Goal: Task Accomplishment & Management: Manage account settings

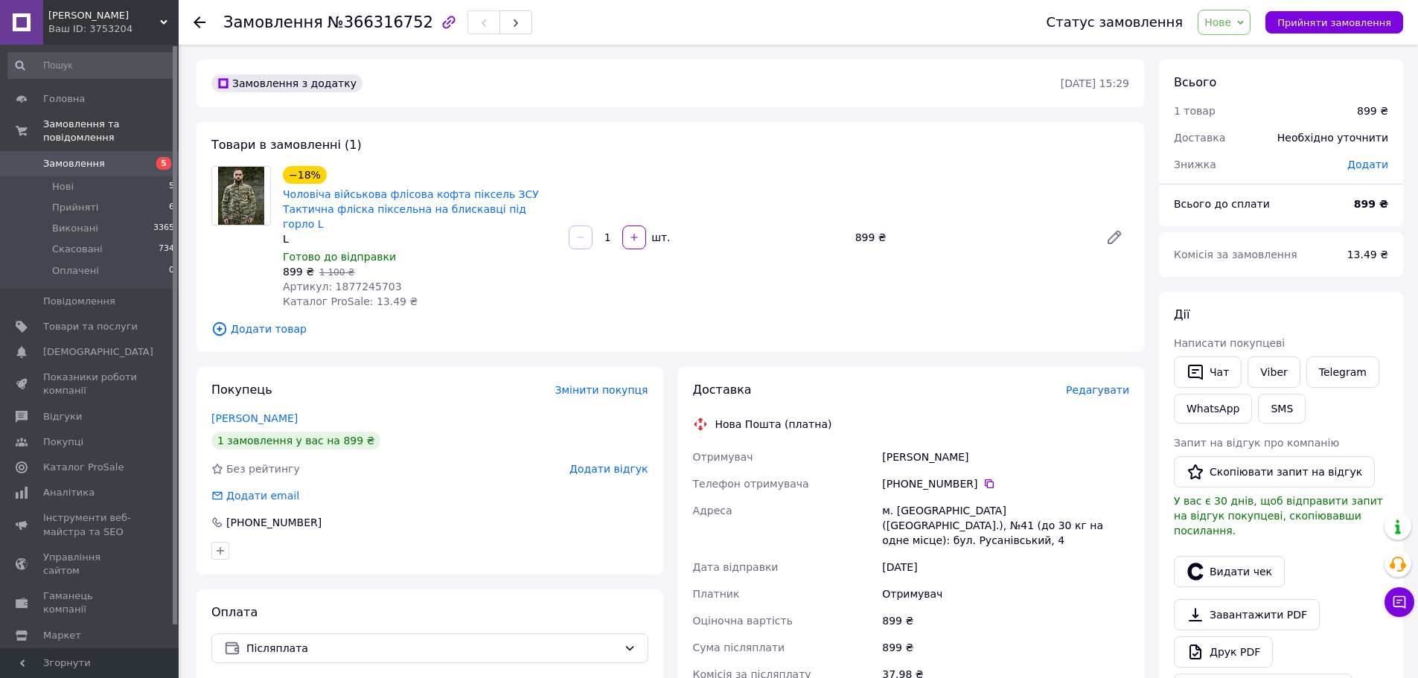
click at [370, 281] on span "Артикул: 1877245703" at bounding box center [342, 287] width 119 height 12
click at [369, 281] on span "Артикул: 1877245703" at bounding box center [342, 287] width 119 height 12
copy span "1877245703"
click at [1231, 19] on span "Нове" at bounding box center [1217, 22] width 27 height 12
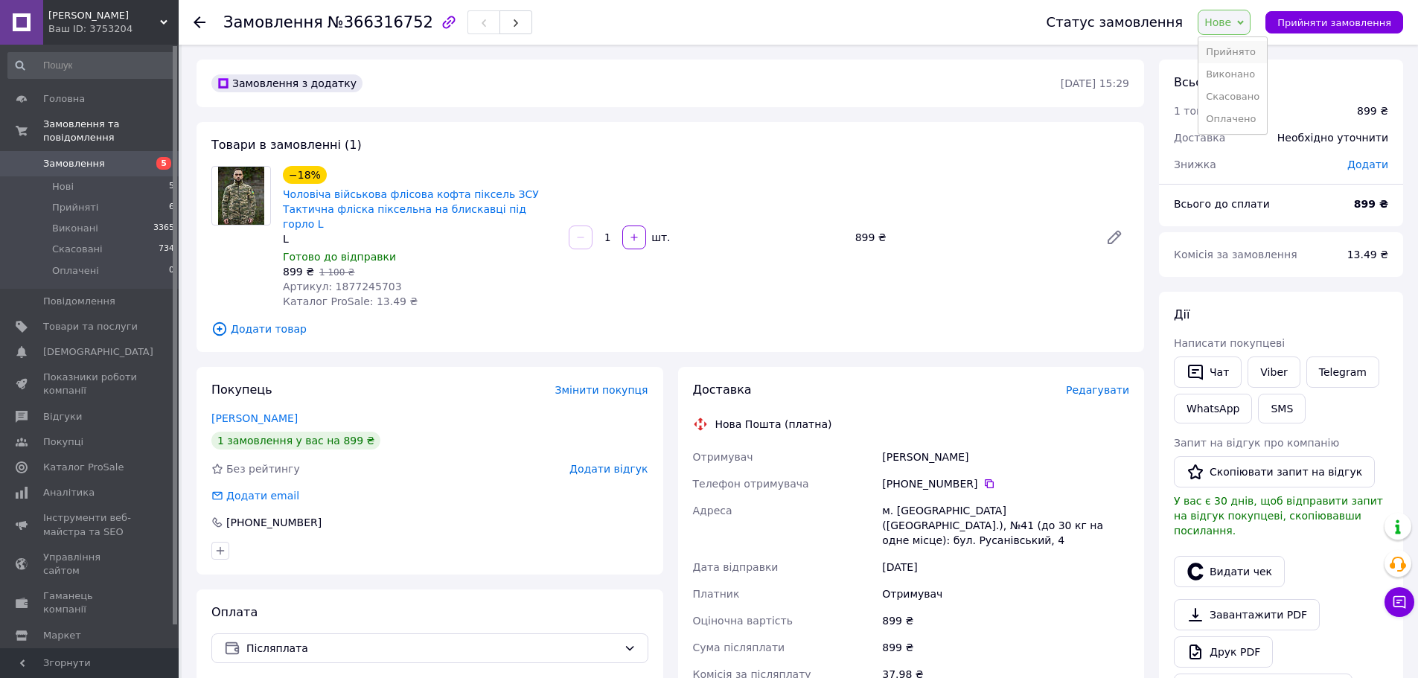
click at [1240, 46] on li "Прийнято" at bounding box center [1232, 52] width 68 height 22
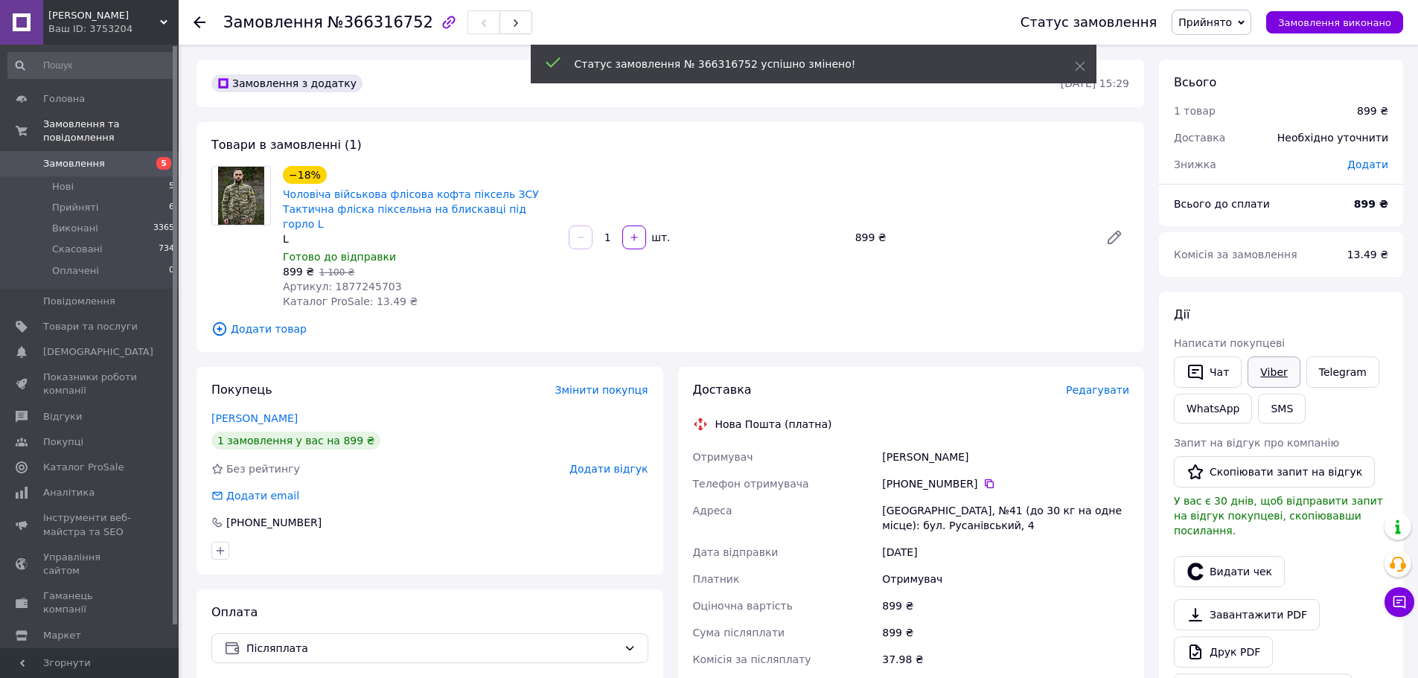
click at [1271, 371] on link "Viber" at bounding box center [1273, 372] width 52 height 31
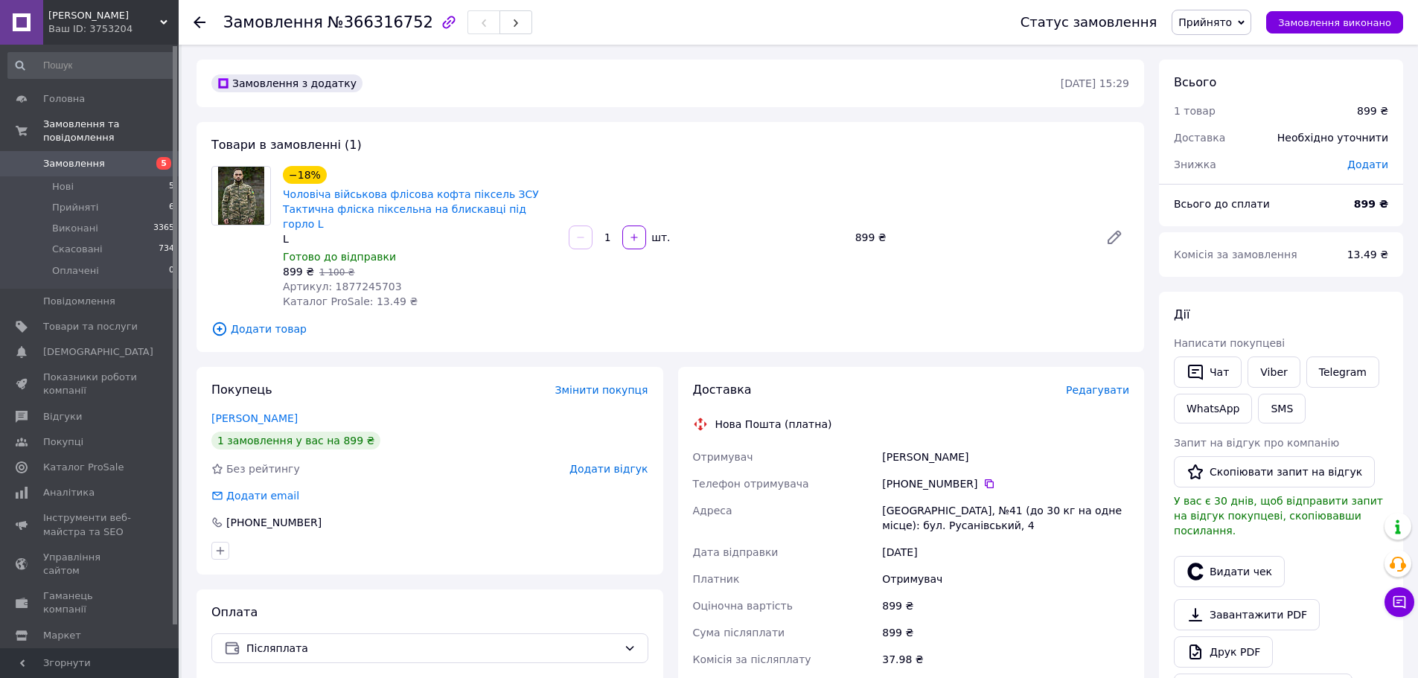
click at [370, 24] on span "№366316752" at bounding box center [380, 22] width 106 height 18
copy h1 "Замовлення №366316752"
copy link "Чоловіча військова флісова кофта піксель ЗСУ Тактична фліска піксельна на блиск…"
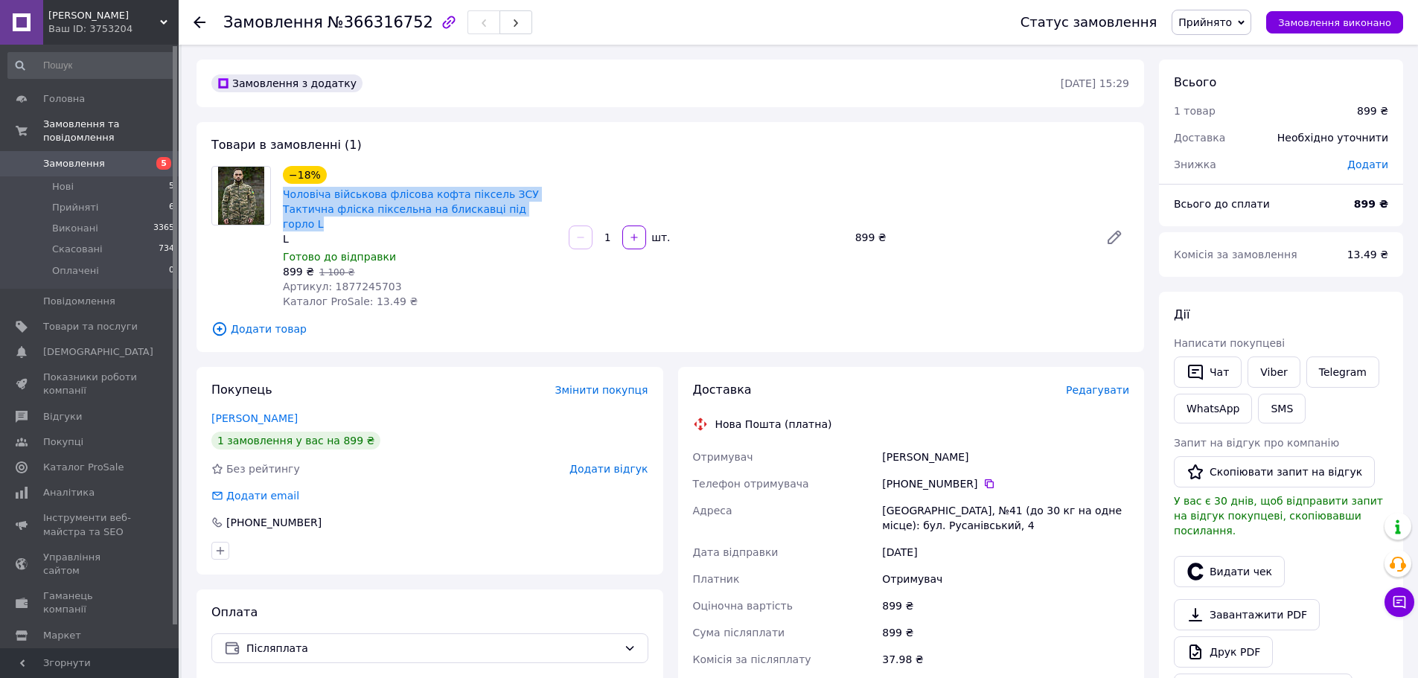
drag, startPoint x: 489, startPoint y: 206, endPoint x: 281, endPoint y: 191, distance: 208.2
click at [281, 191] on div "Чоловіча військова флісова кофта піксель ЗСУ Тактична фліска піксельна на блиск…" at bounding box center [419, 209] width 277 height 48
drag, startPoint x: 957, startPoint y: 446, endPoint x: 885, endPoint y: 440, distance: 72.4
click at [885, 444] on div "[PERSON_NAME]" at bounding box center [1005, 457] width 253 height 27
copy div "[PERSON_NAME]"
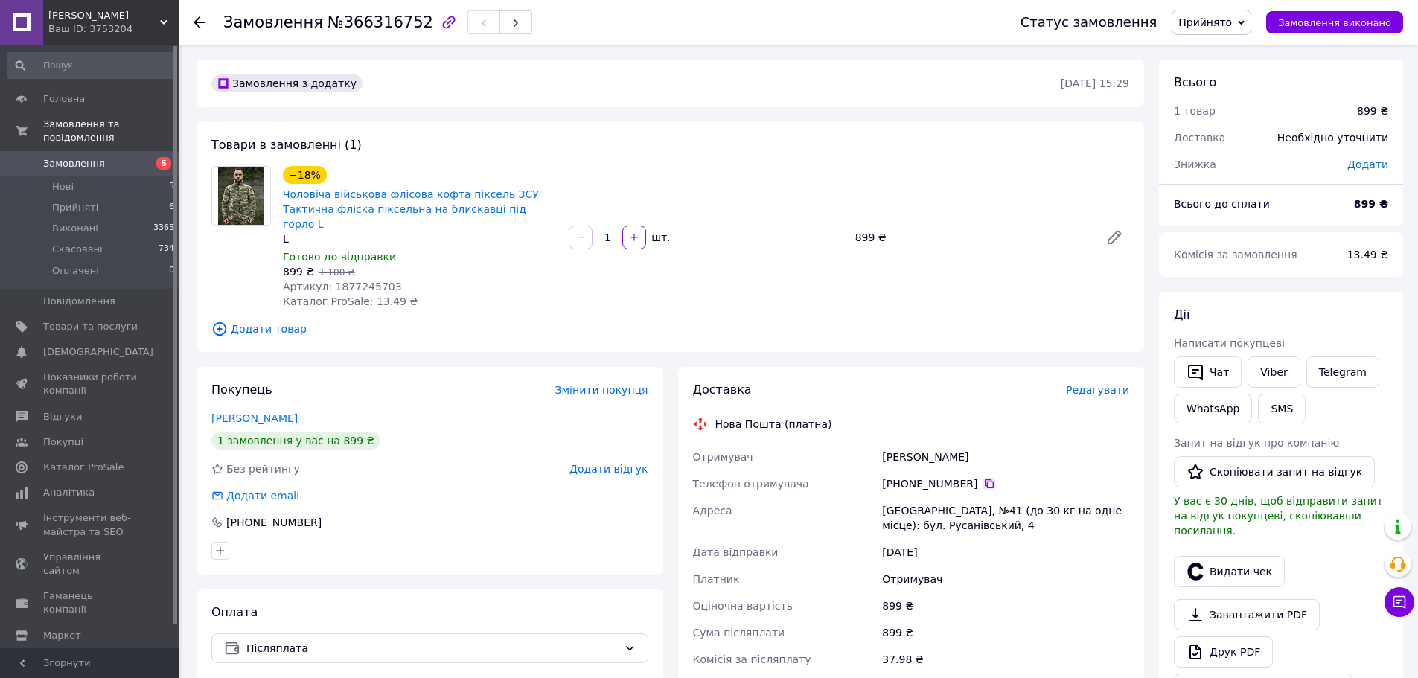
click at [983, 478] on icon at bounding box center [989, 484] width 12 height 12
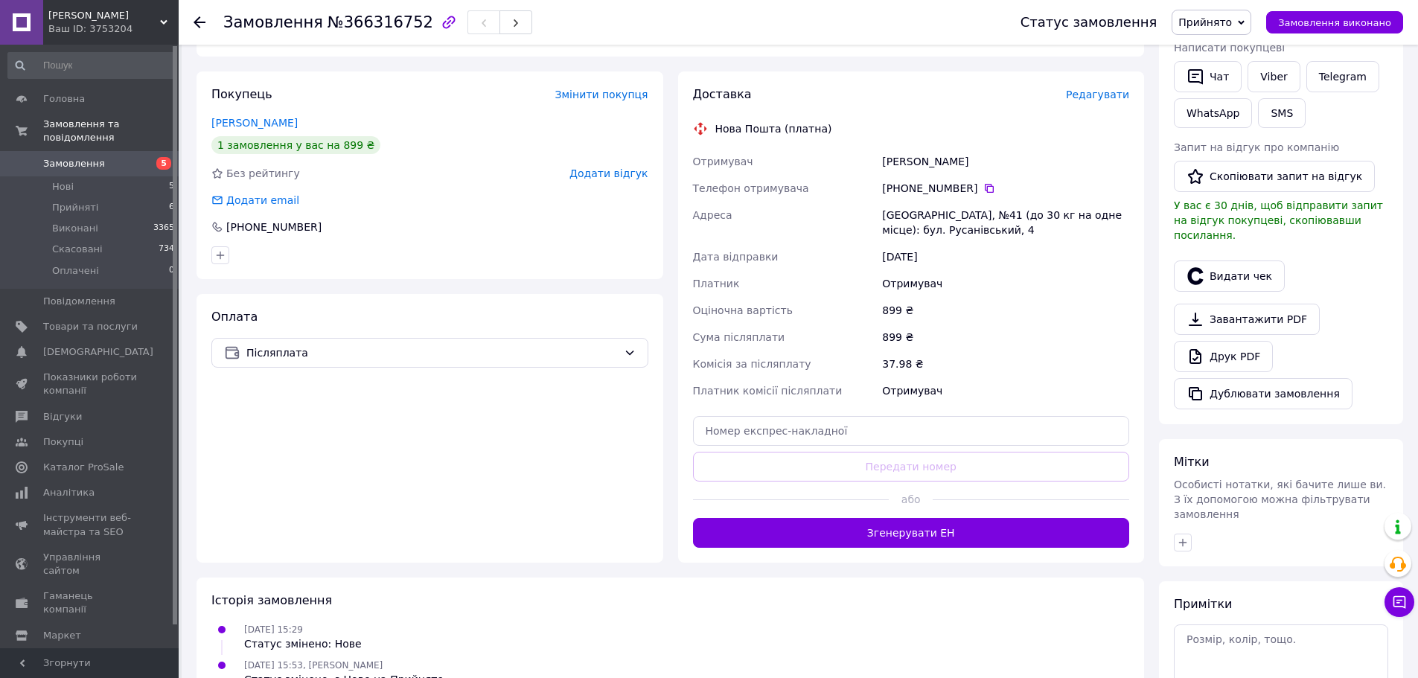
scroll to position [298, 0]
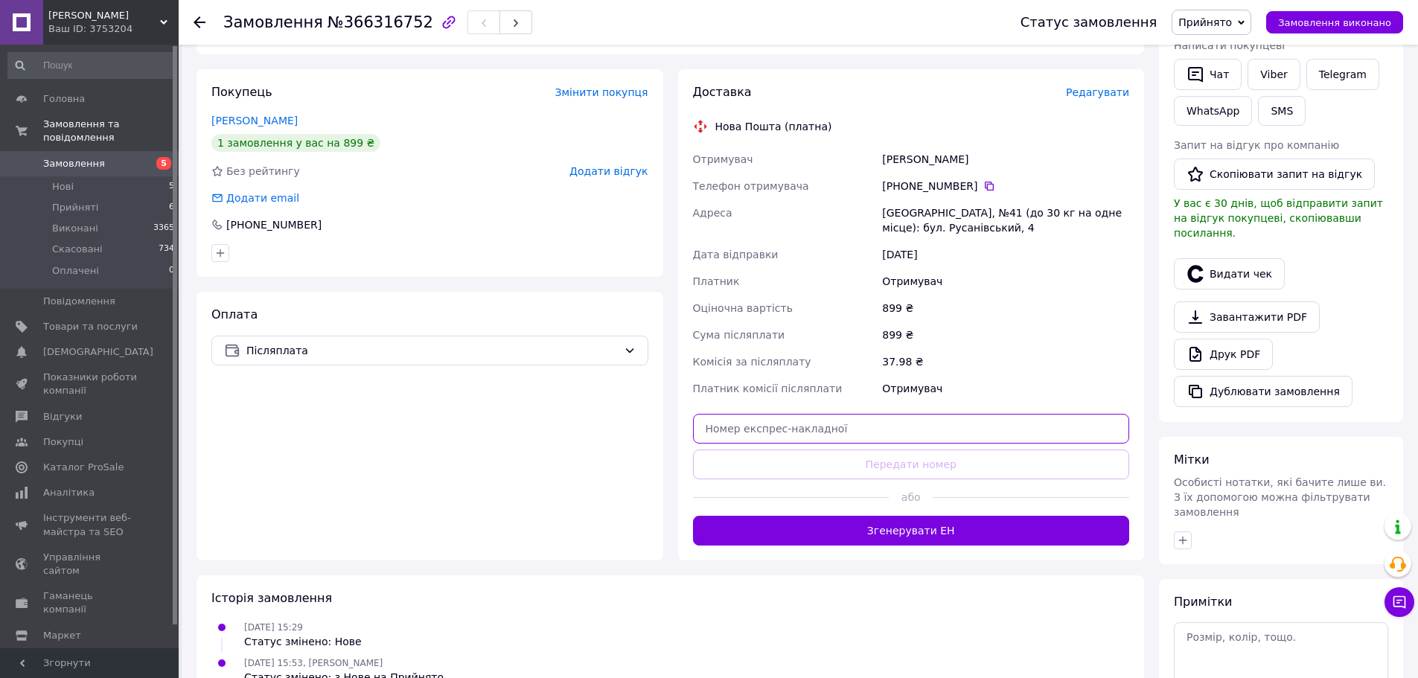
click at [915, 414] on input "text" at bounding box center [911, 429] width 437 height 30
paste input "20451269148519"
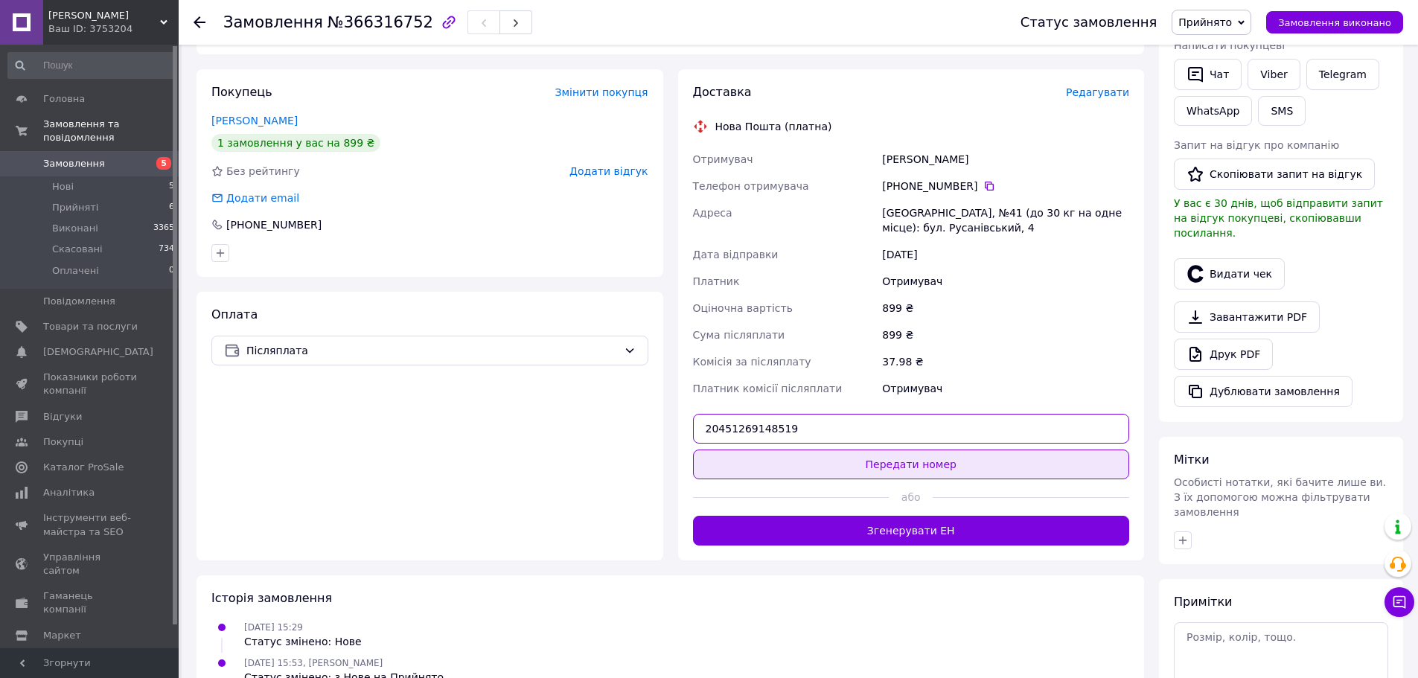
type input "20451269148519"
click at [921, 458] on button "Передати номер" at bounding box center [911, 465] width 437 height 30
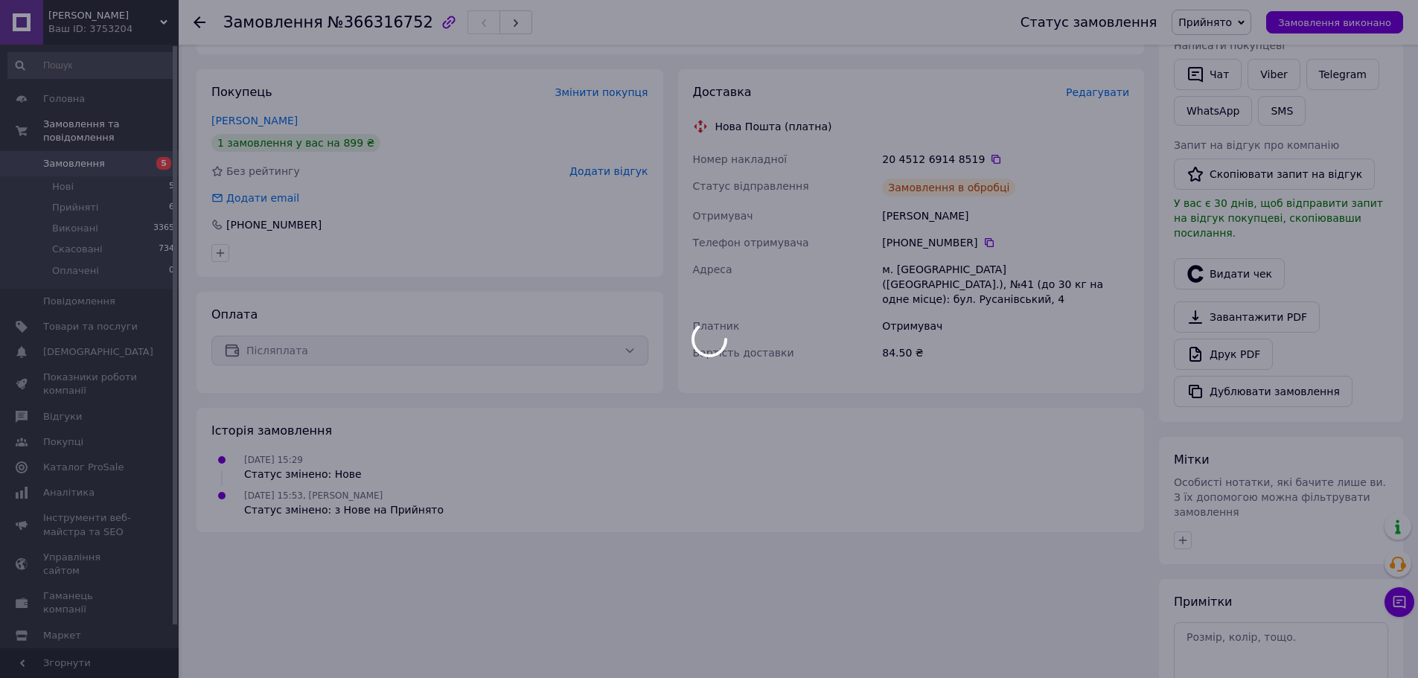
scroll to position [381, 0]
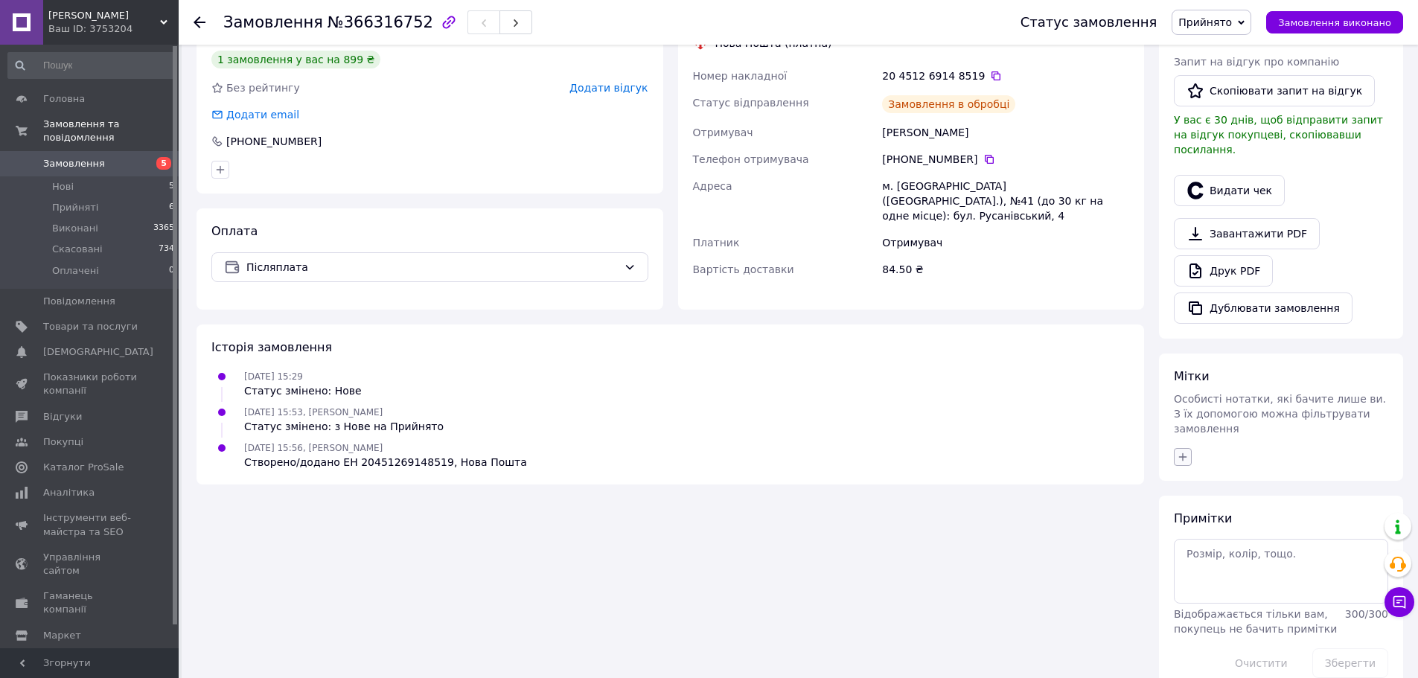
click at [1182, 448] on button "button" at bounding box center [1183, 457] width 18 height 18
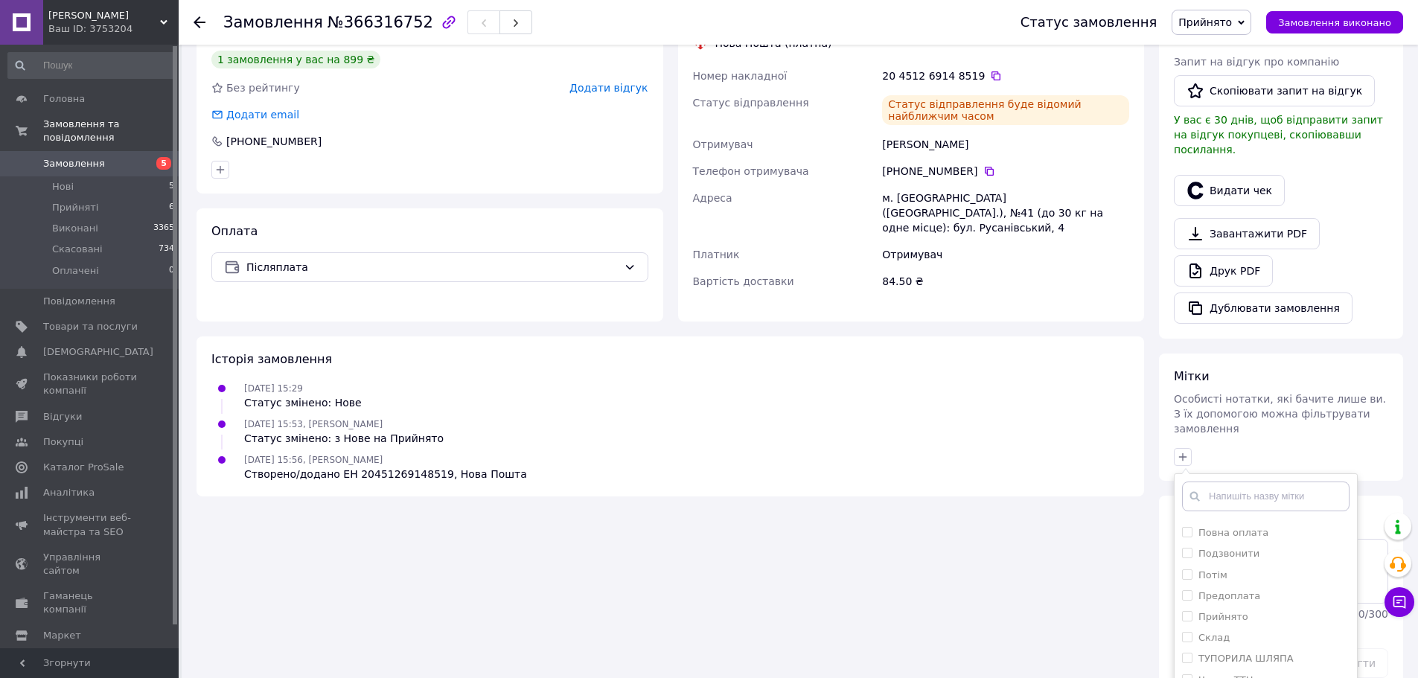
scroll to position [521, 0]
click at [1230, 610] on label "Прийнято" at bounding box center [1223, 615] width 50 height 11
checkbox input "true"
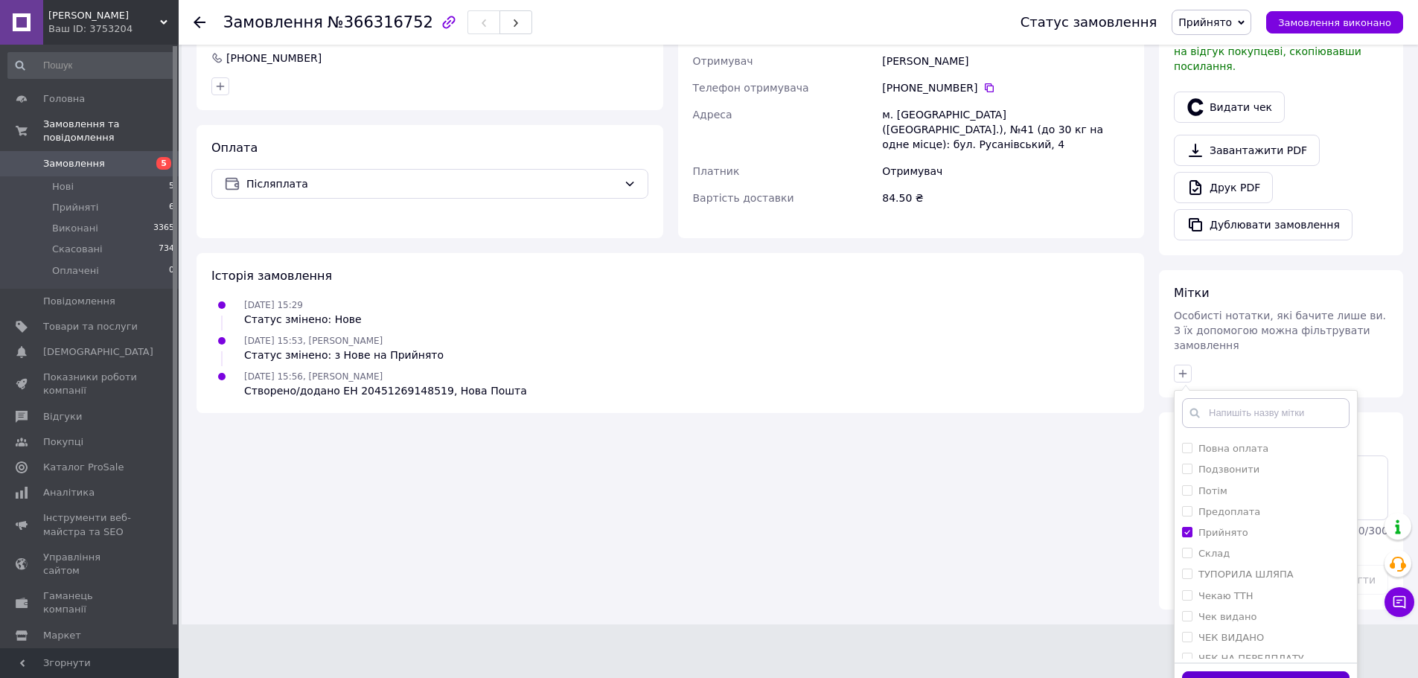
click at [1266, 671] on button "Додати мітку" at bounding box center [1265, 685] width 167 height 29
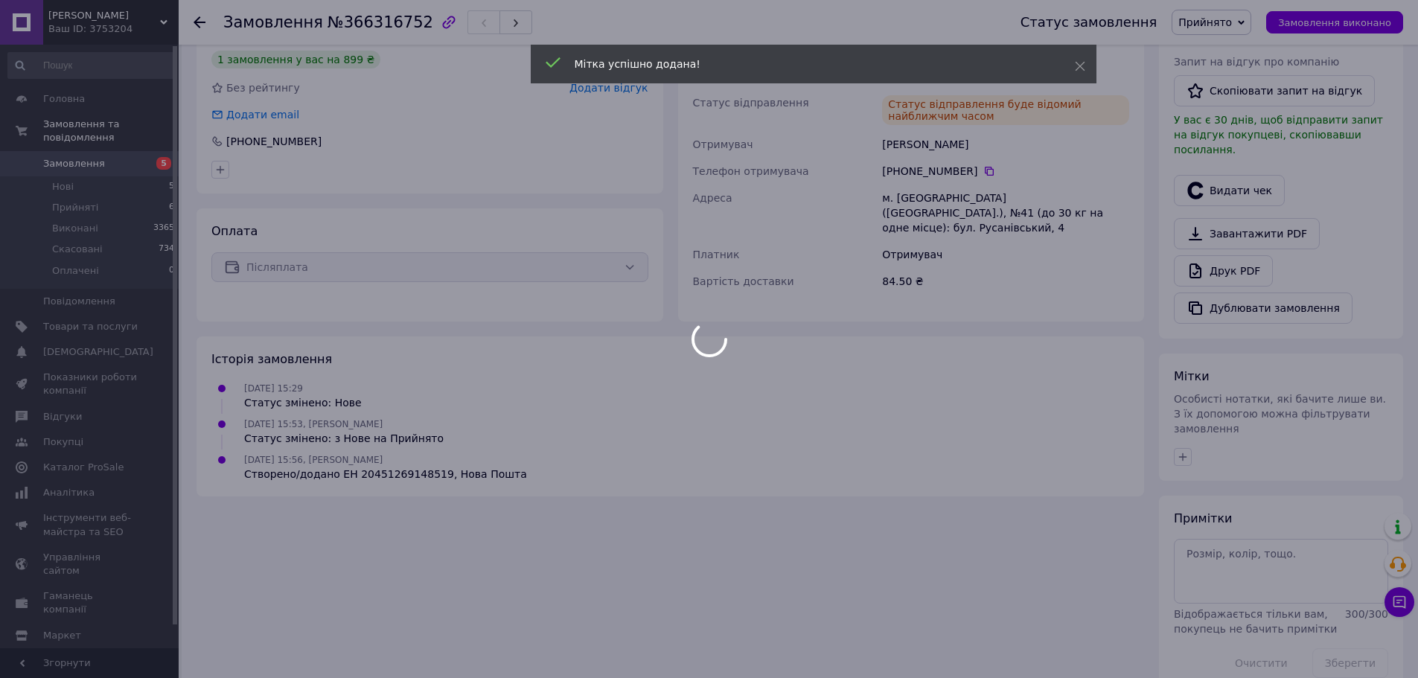
scroll to position [405, 0]
